Goal: Task Accomplishment & Management: Manage account settings

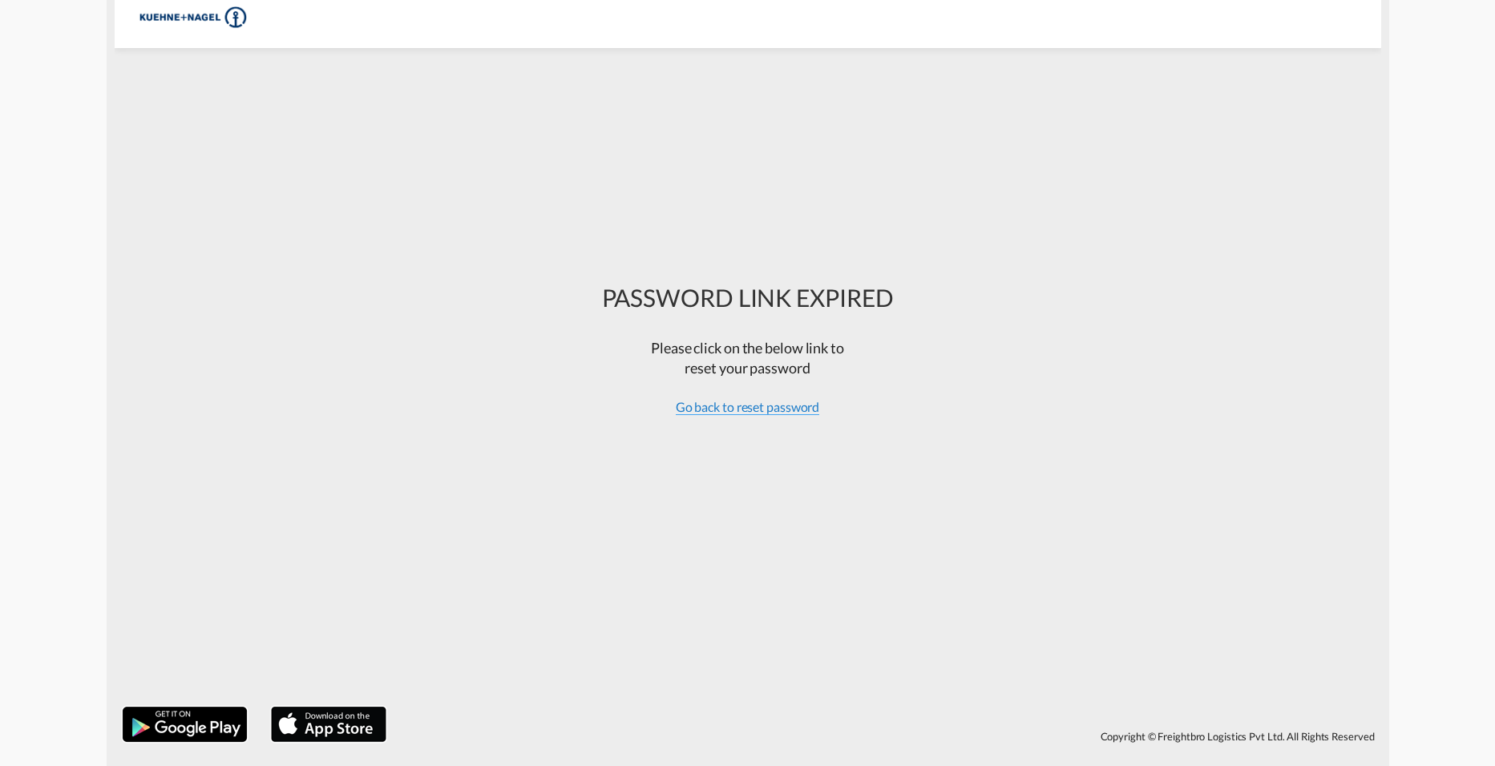
click at [772, 415] on span "Go back to reset password" at bounding box center [748, 407] width 144 height 16
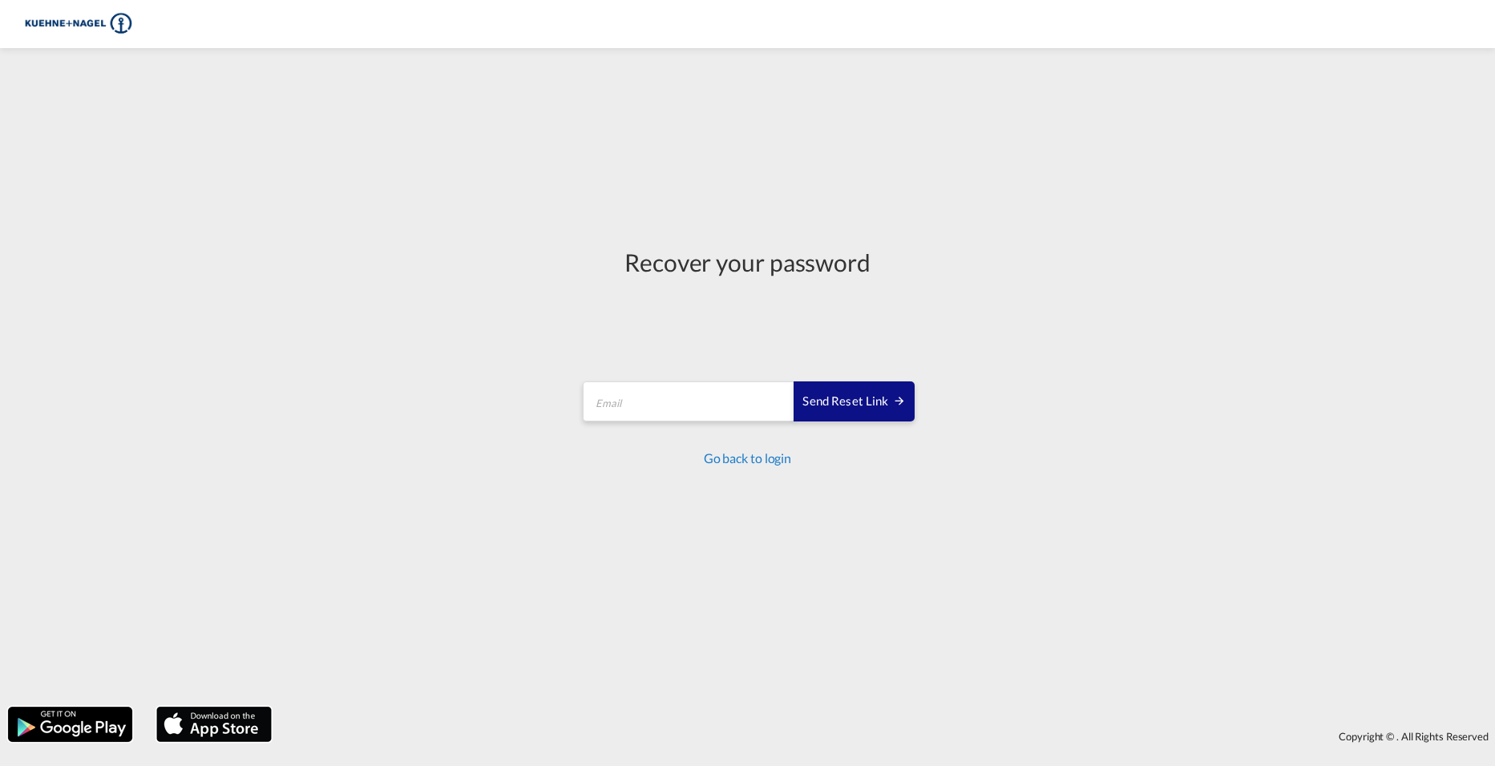
click at [733, 463] on link "Go back to login" at bounding box center [747, 458] width 87 height 15
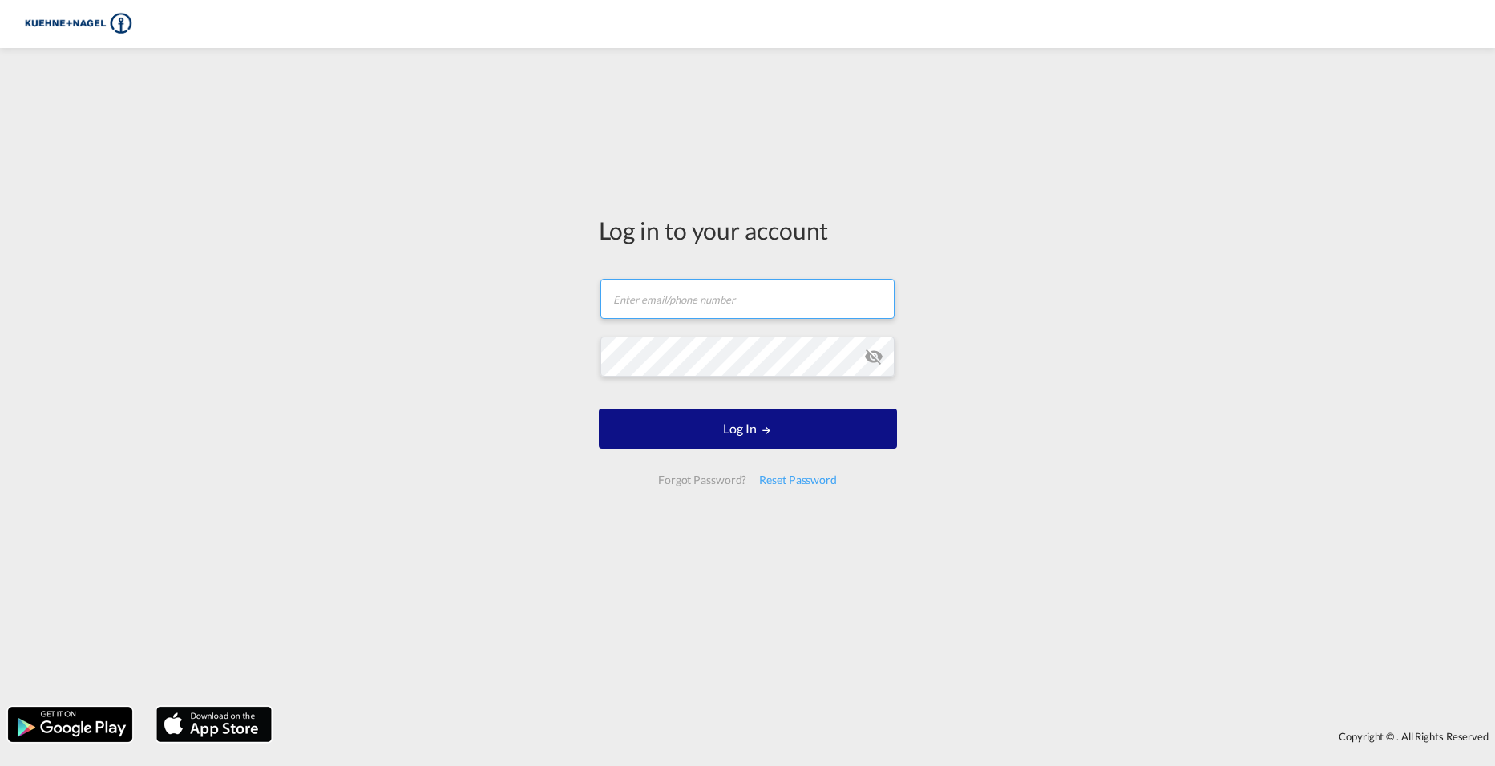
type input "[PERSON_NAME][EMAIL_ADDRESS][PERSON_NAME][PERSON_NAME][DOMAIN_NAME]"
click at [685, 301] on input "[PERSON_NAME][EMAIL_ADDRESS][PERSON_NAME][PERSON_NAME][DOMAIN_NAME]" at bounding box center [748, 299] width 294 height 40
click at [579, 362] on div "Log in to your account [PERSON_NAME][EMAIL_ADDRESS][PERSON_NAME][PERSON_NAME][D…" at bounding box center [747, 377] width 1495 height 643
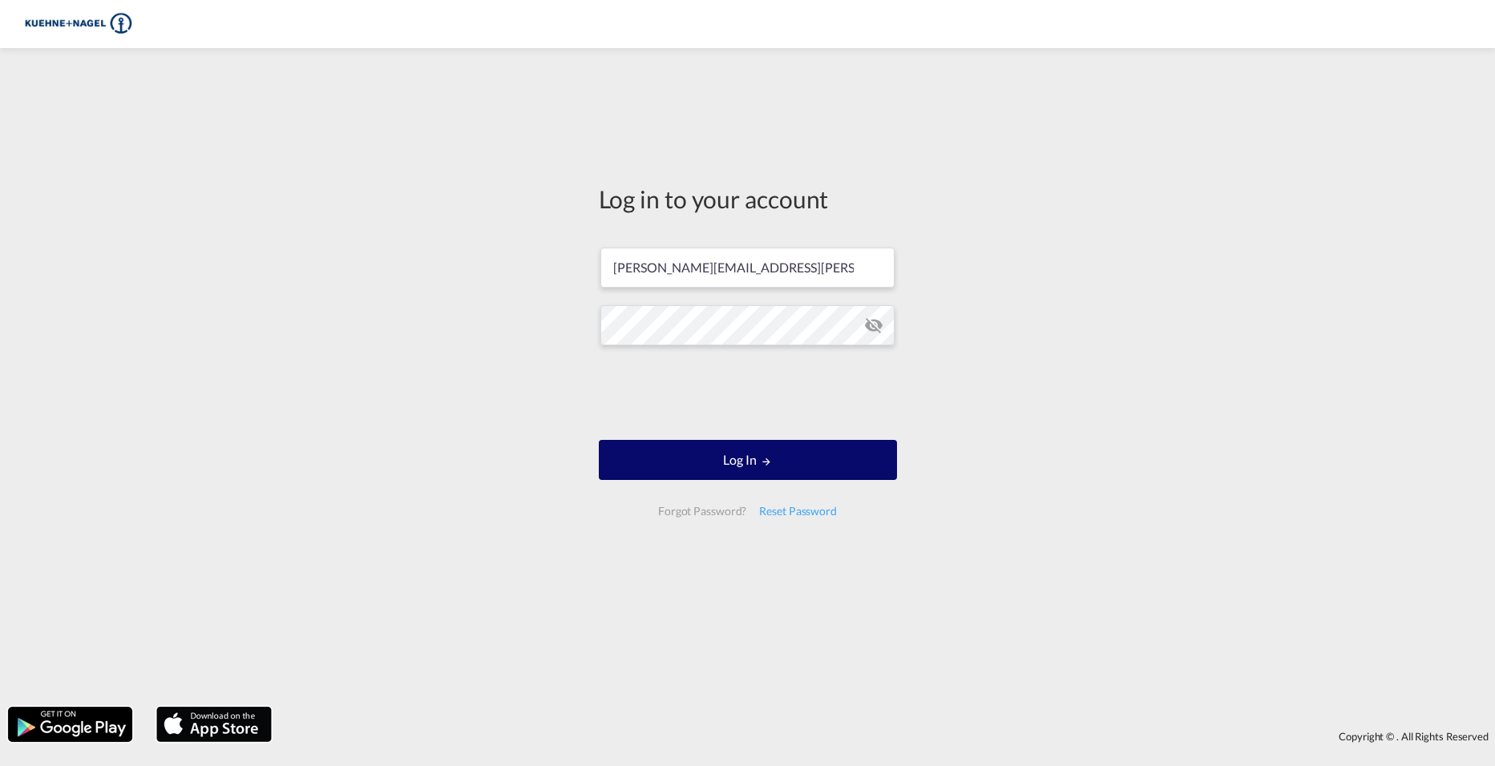
click at [770, 444] on button "Log In" at bounding box center [748, 460] width 298 height 40
